Goal: Information Seeking & Learning: Learn about a topic

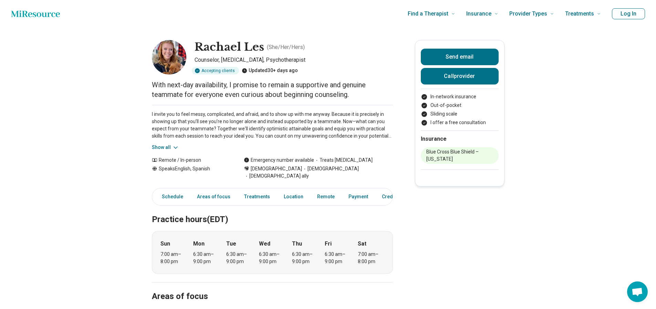
click at [177, 65] on img at bounding box center [169, 57] width 34 height 34
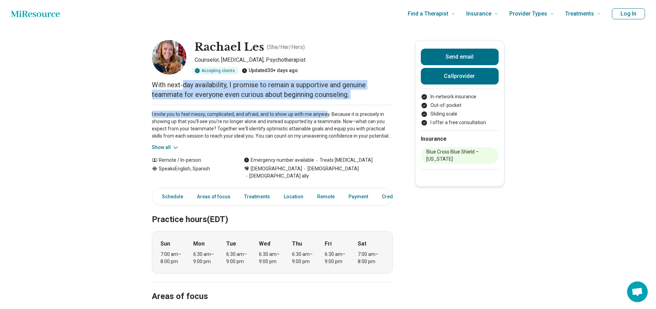
drag, startPoint x: 185, startPoint y: 88, endPoint x: 328, endPoint y: 103, distance: 143.7
click at [311, 111] on p "I invite you to feel messy, complicated, and afraid, and to show up with me any…" at bounding box center [272, 125] width 241 height 29
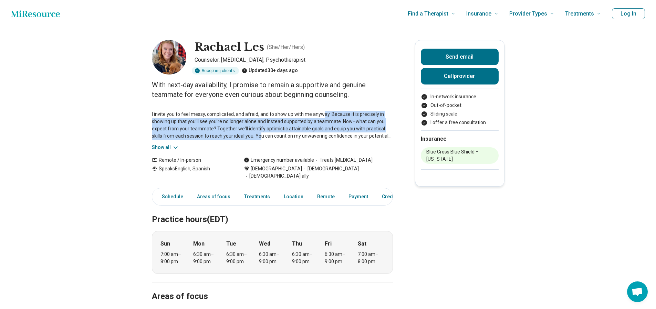
drag, startPoint x: 323, startPoint y: 117, endPoint x: 252, endPoint y: 134, distance: 73.3
click at [252, 135] on p "I invite you to feel messy, complicated, and afraid, and to show up with me any…" at bounding box center [272, 125] width 241 height 29
click at [252, 134] on p "I invite you to feel messy, complicated, and afraid, and to show up with me any…" at bounding box center [272, 125] width 241 height 29
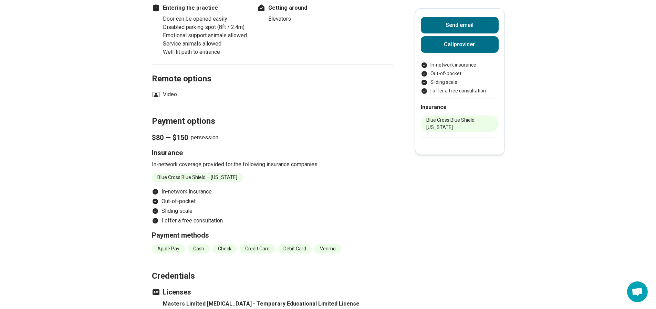
scroll to position [586, 0]
drag, startPoint x: 259, startPoint y: 163, endPoint x: 226, endPoint y: 162, distance: 33.4
click at [226, 162] on p "In-network coverage provided for the following insurance companies" at bounding box center [272, 163] width 241 height 8
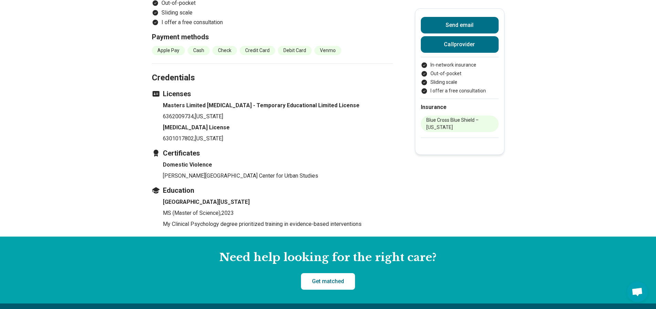
scroll to position [792, 0]
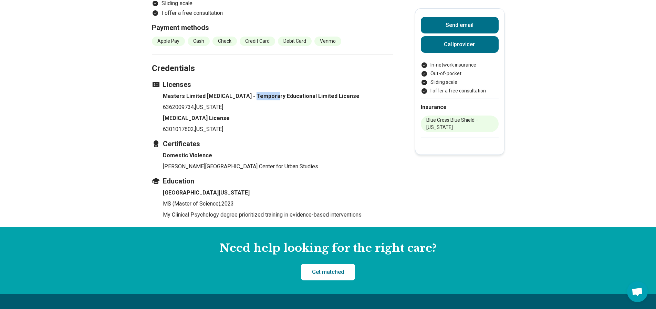
drag, startPoint x: 271, startPoint y: 97, endPoint x: 252, endPoint y: 101, distance: 19.3
click at [252, 100] on h4 "Masters Limited [MEDICAL_DATA] - Temporary Educational Limited License" at bounding box center [278, 96] width 230 height 8
click at [235, 102] on li "Masters Limited [MEDICAL_DATA] - Temporary Educational Limited License 63620097…" at bounding box center [278, 101] width 230 height 19
drag, startPoint x: 167, startPoint y: 98, endPoint x: 239, endPoint y: 99, distance: 72.3
click at [239, 99] on h4 "Masters Limited [MEDICAL_DATA] - Temporary Educational Limited License" at bounding box center [278, 96] width 230 height 8
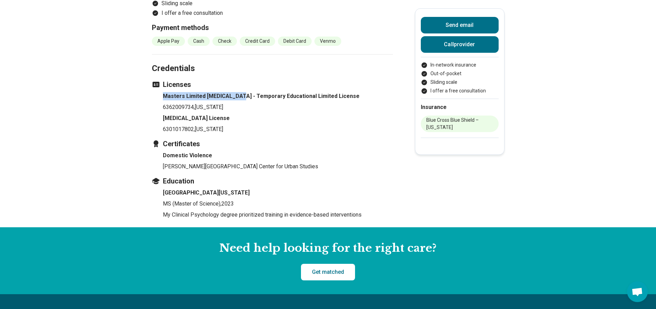
copy h4 "Masters Limited [MEDICAL_DATA]"
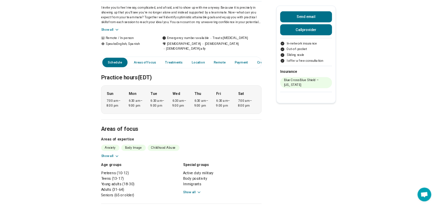
scroll to position [0, 0]
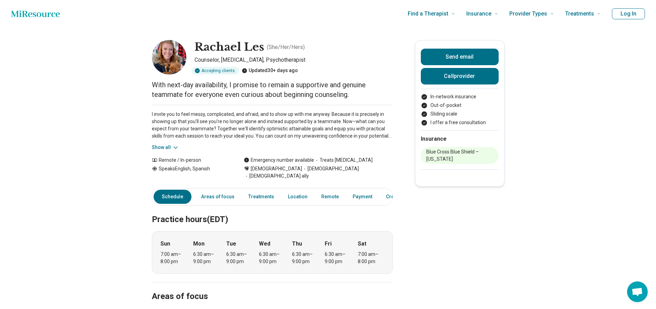
click at [183, 58] on img at bounding box center [169, 57] width 34 height 34
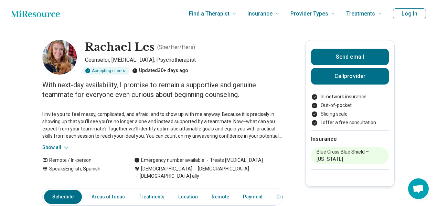
click at [62, 60] on img at bounding box center [59, 57] width 34 height 34
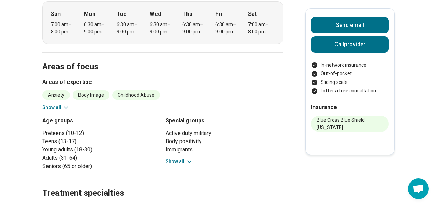
scroll to position [92, 0]
